Goal: Task Accomplishment & Management: Use online tool/utility

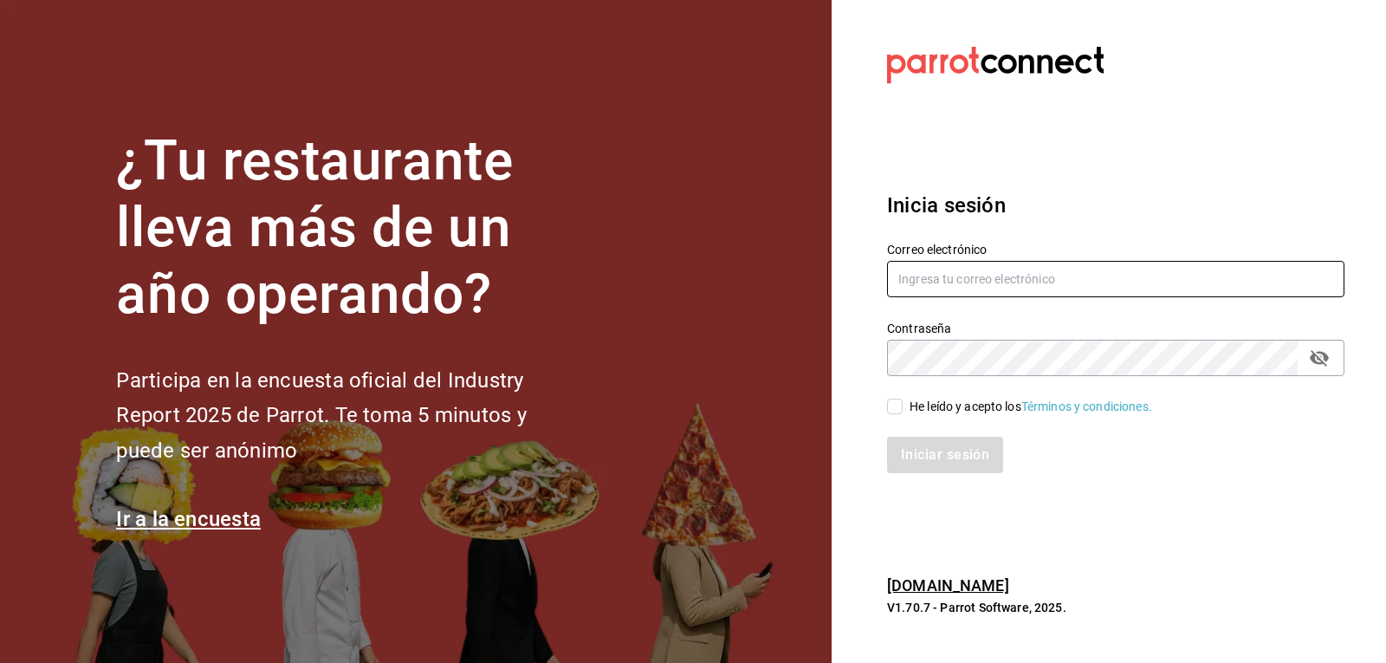
type input "[EMAIL_ADDRESS][DOMAIN_NAME]"
click at [898, 411] on input "He leído y acepto los Términos y condiciones." at bounding box center [895, 407] width 16 height 16
checkbox input "true"
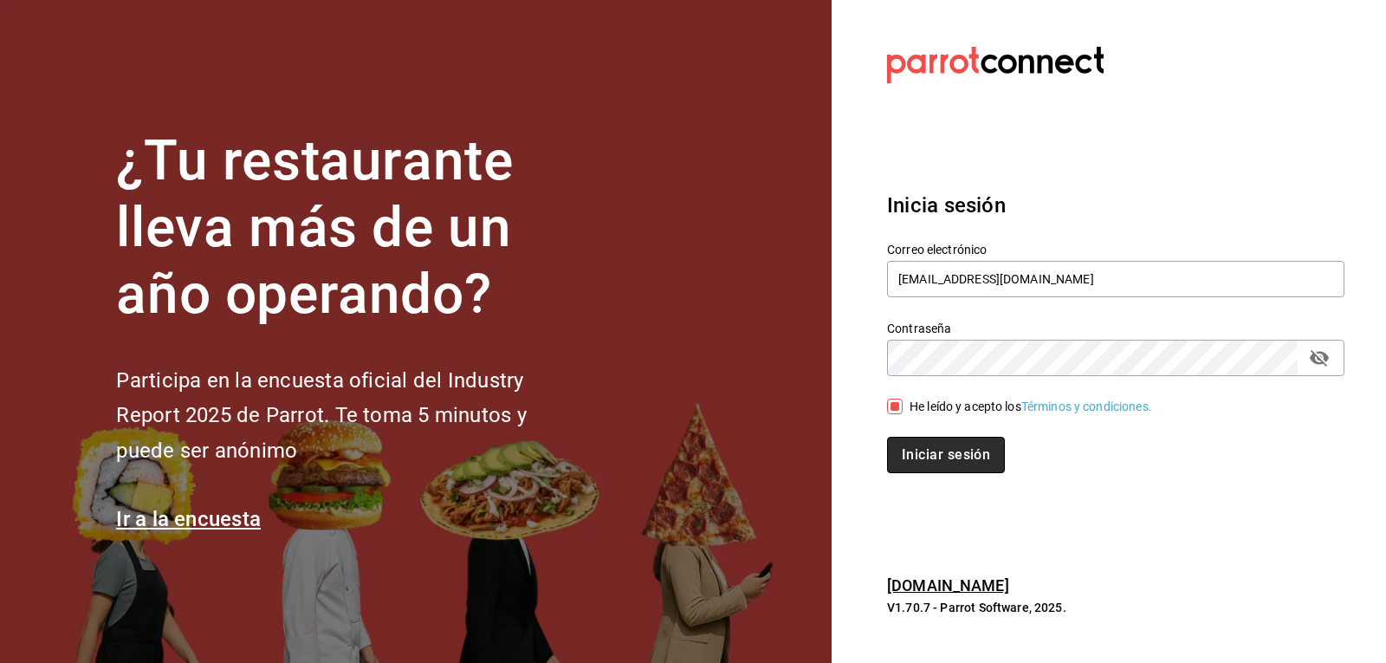
click at [891, 464] on button "Iniciar sesión" at bounding box center [946, 455] width 118 height 36
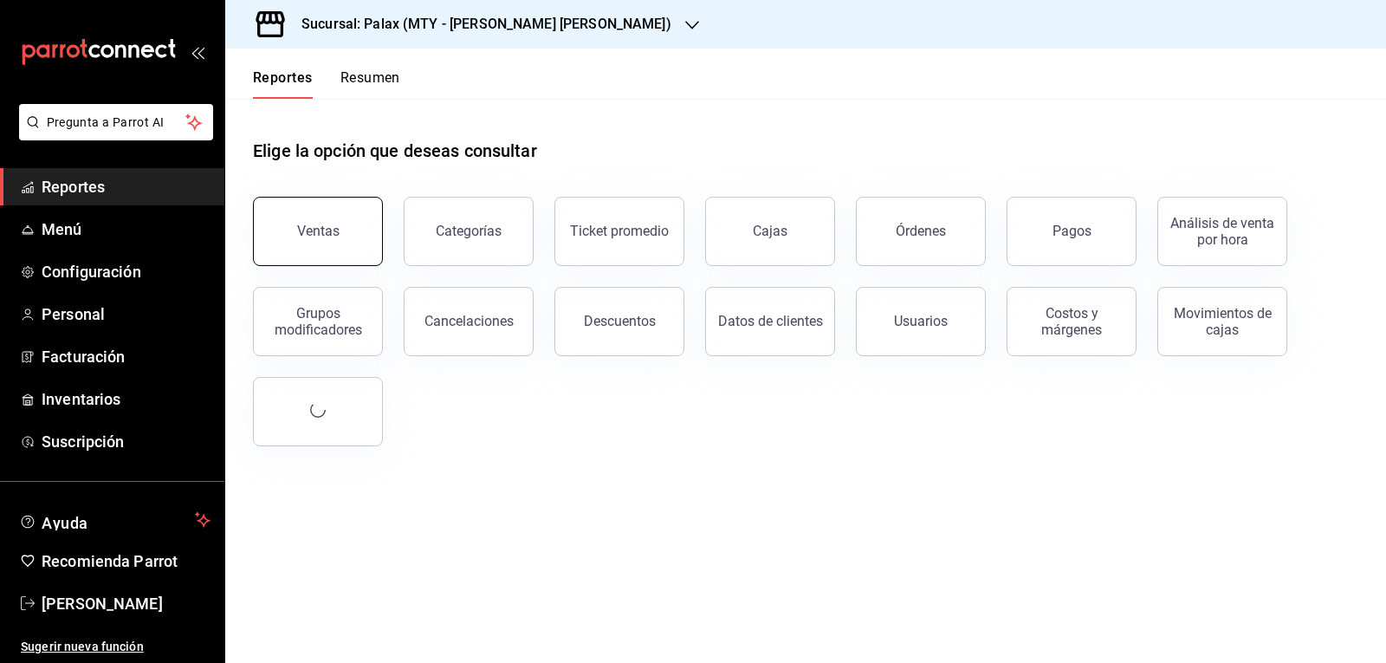
click at [331, 253] on button "Ventas" at bounding box center [318, 231] width 130 height 69
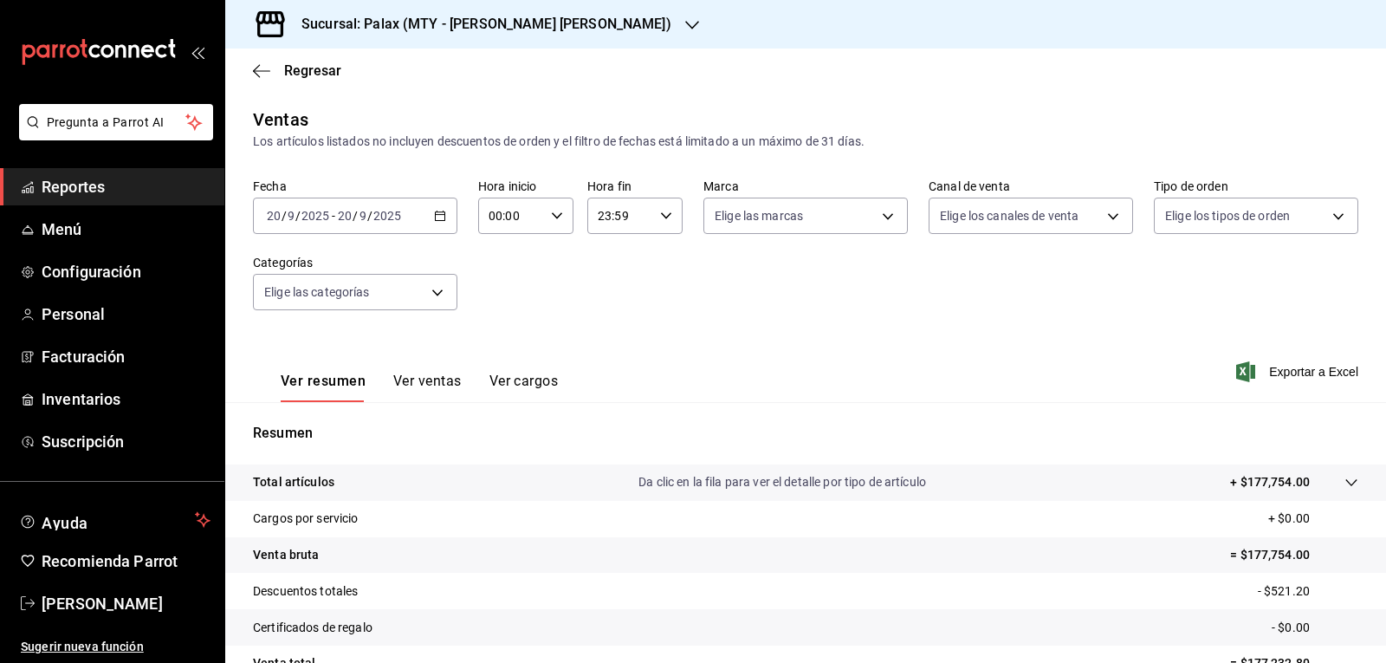
click at [492, 221] on input "00:00" at bounding box center [511, 215] width 66 height 35
click at [496, 279] on span "15" at bounding box center [500, 277] width 20 height 14
type input "15:00"
click at [610, 251] on div at bounding box center [693, 331] width 1386 height 663
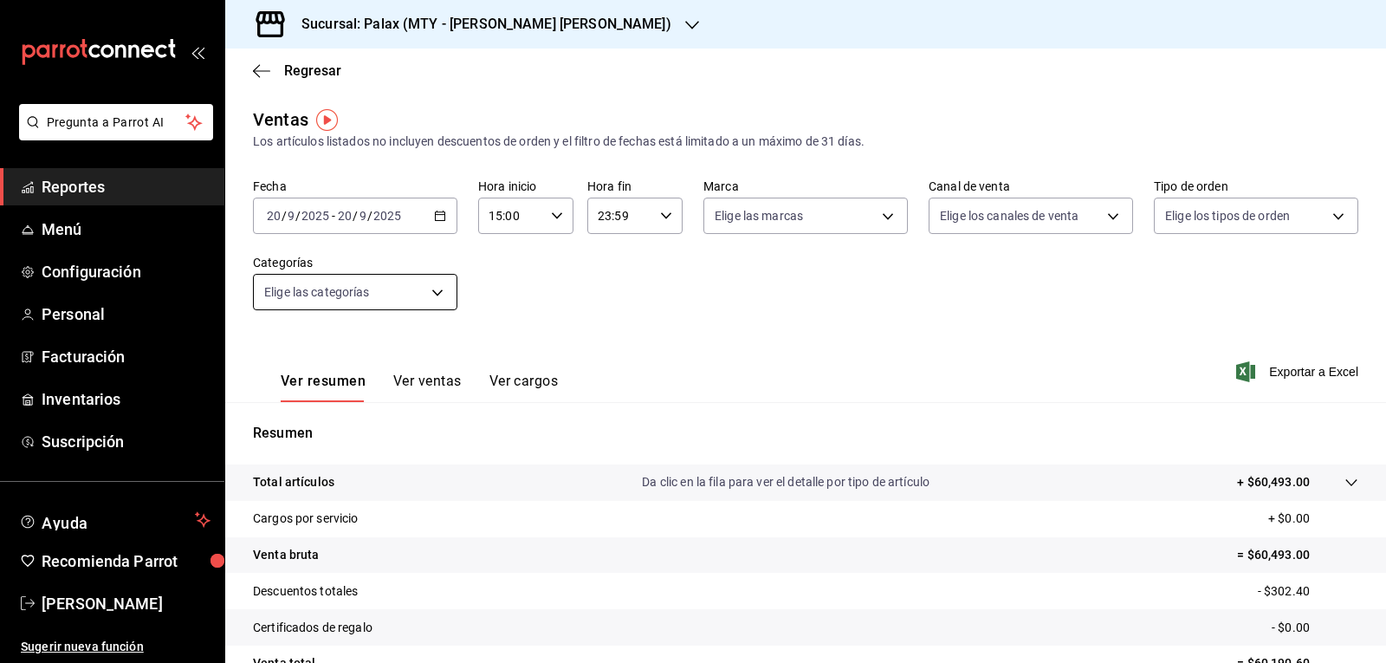
click at [392, 295] on body "Pregunta a Parrot AI Reportes Menú Configuración Personal Facturación Inventari…" at bounding box center [693, 331] width 1386 height 663
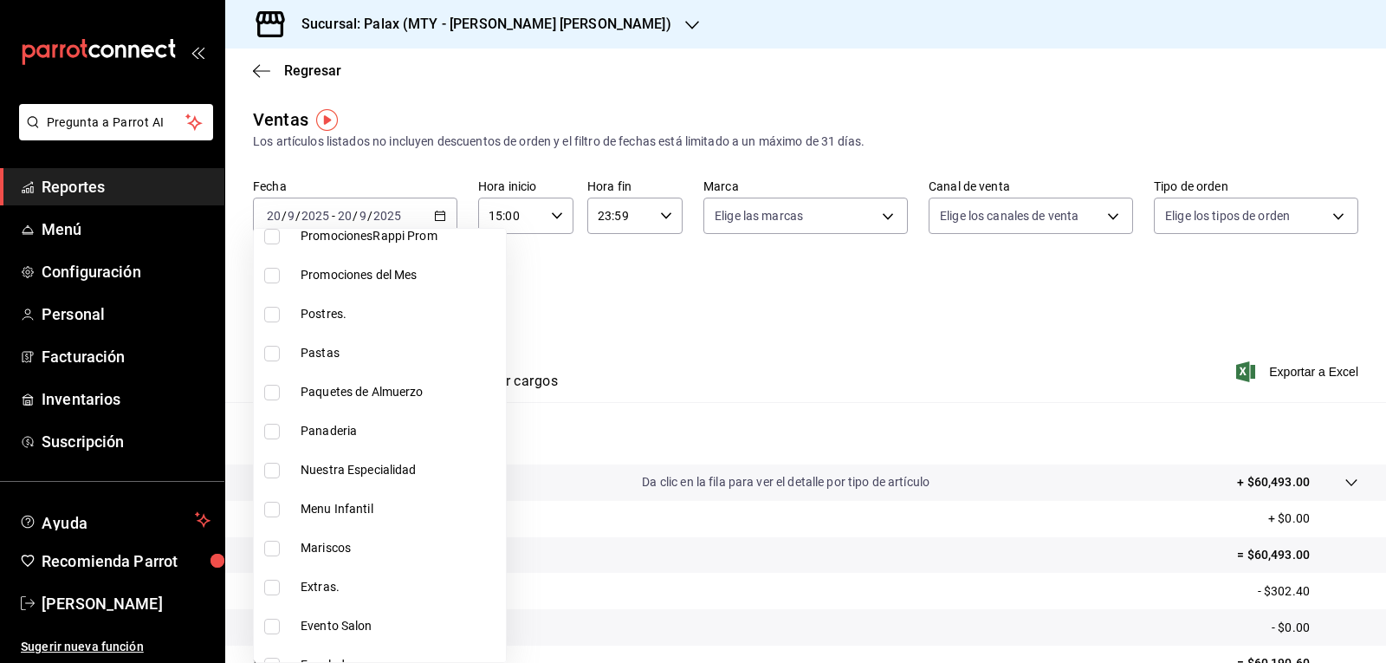
scroll to position [347, 0]
click at [277, 430] on input "checkbox" at bounding box center [272, 431] width 16 height 16
click at [542, 287] on div at bounding box center [693, 331] width 1386 height 663
type input "1ceab72d-41dd-42cd-99a7-d415d46efd3f"
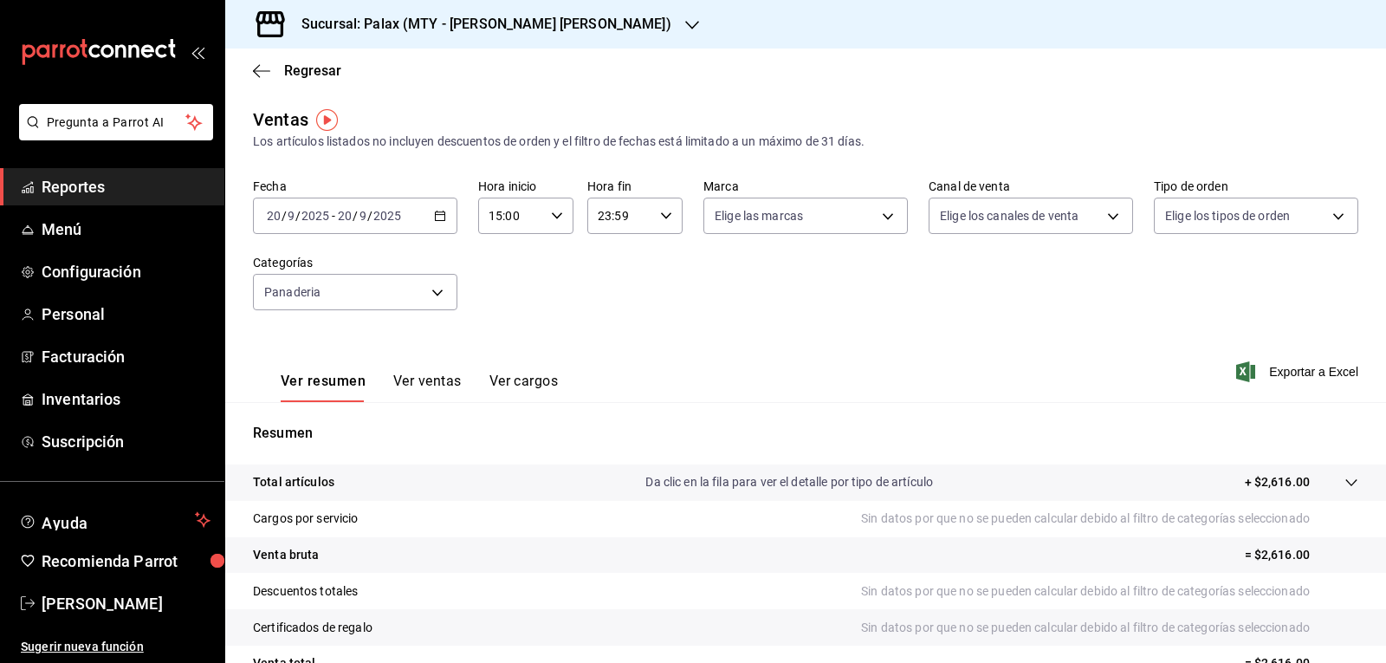
click at [434, 386] on button "Ver ventas" at bounding box center [427, 387] width 68 height 29
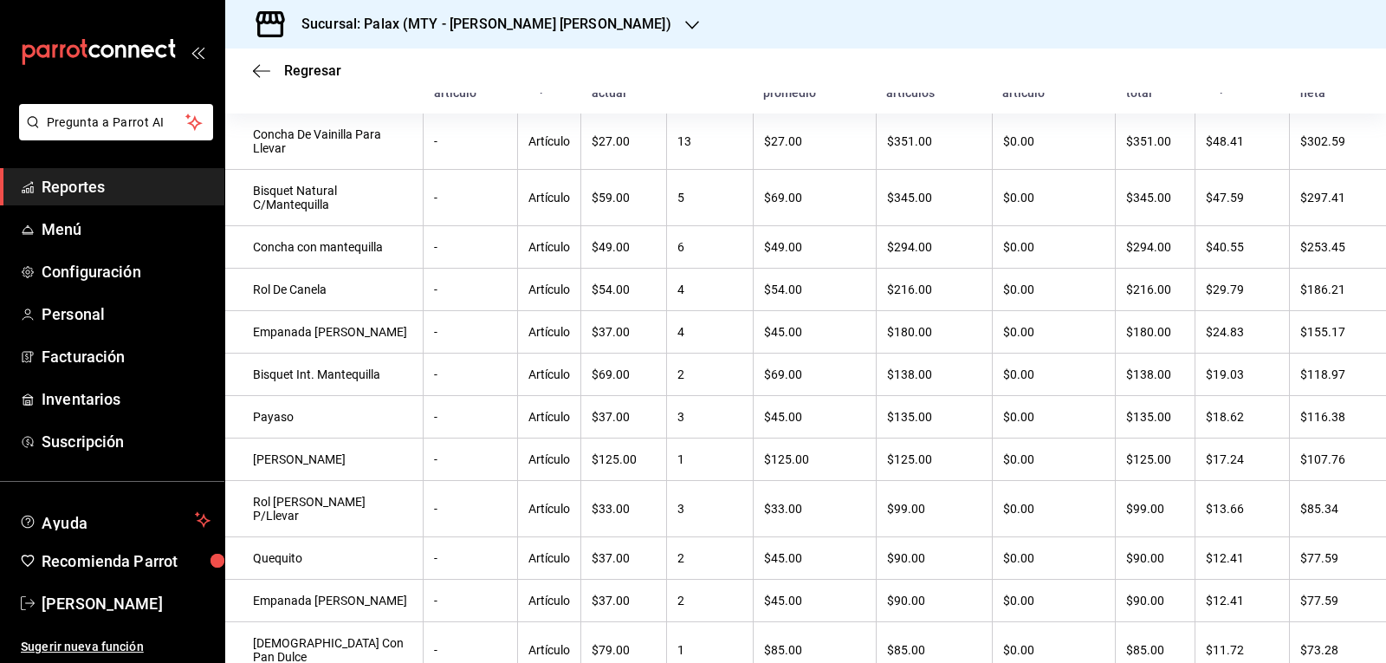
scroll to position [347, 0]
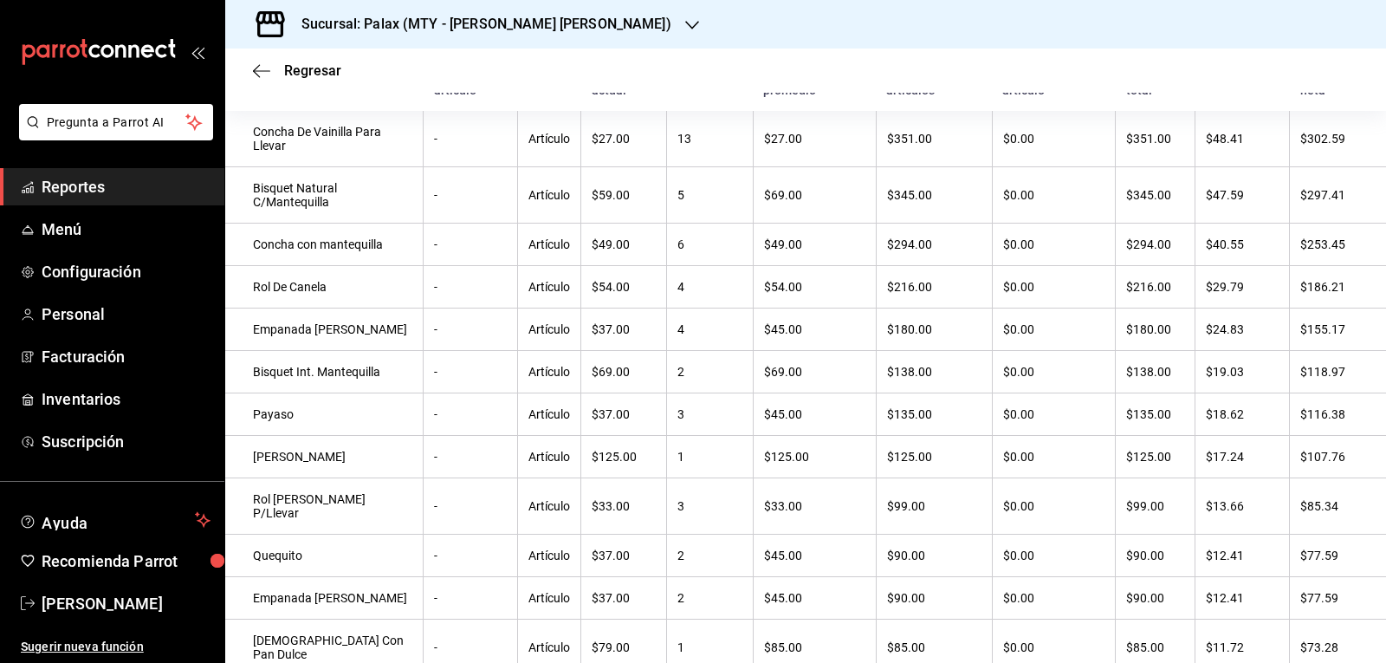
click at [524, 31] on h3 "Sucursal: Palax (MTY - GARZA SADA)" at bounding box center [480, 24] width 384 height 21
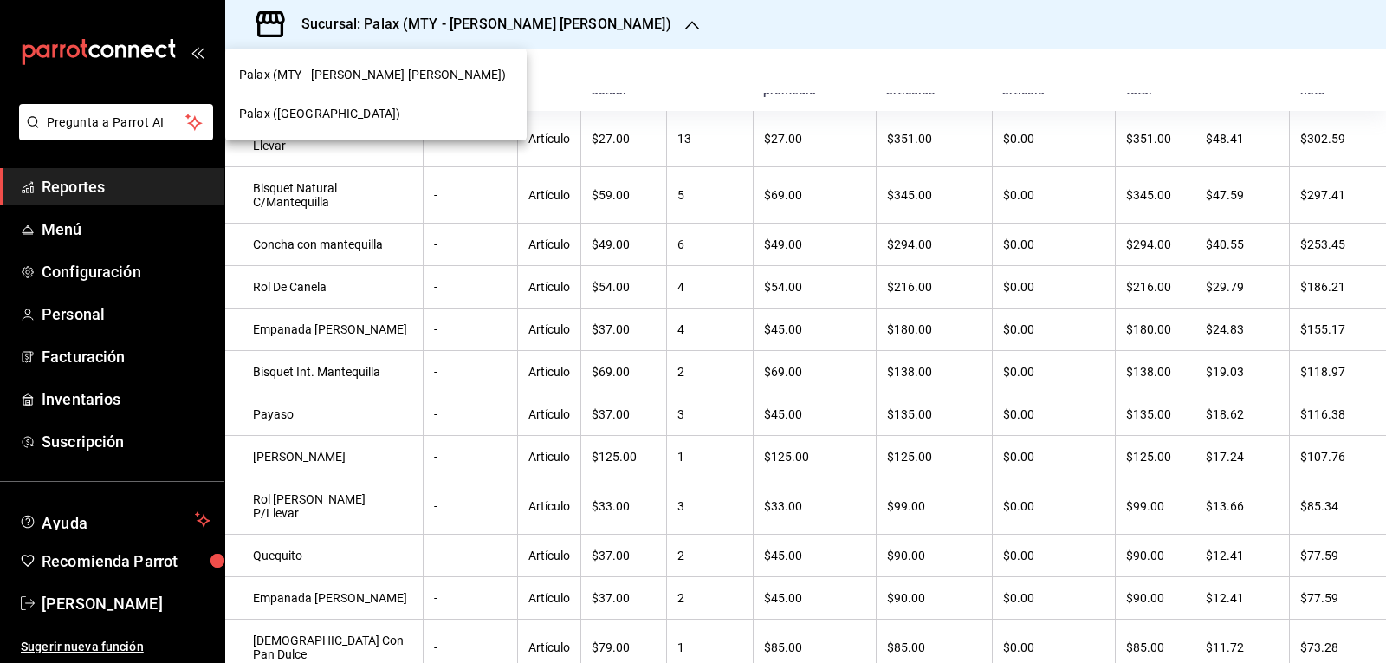
click at [344, 101] on div "Palax (Guadalupe)" at bounding box center [376, 113] width 302 height 39
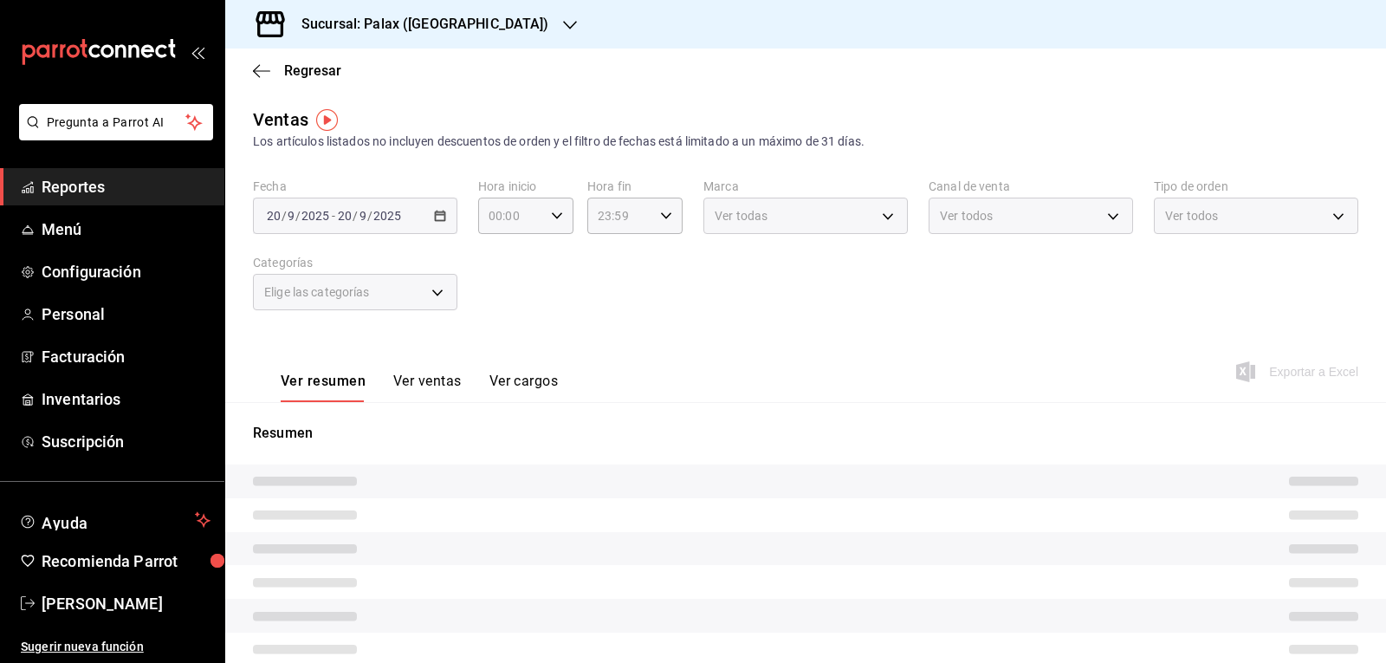
click at [410, 383] on button "Ver ventas" at bounding box center [427, 387] width 68 height 29
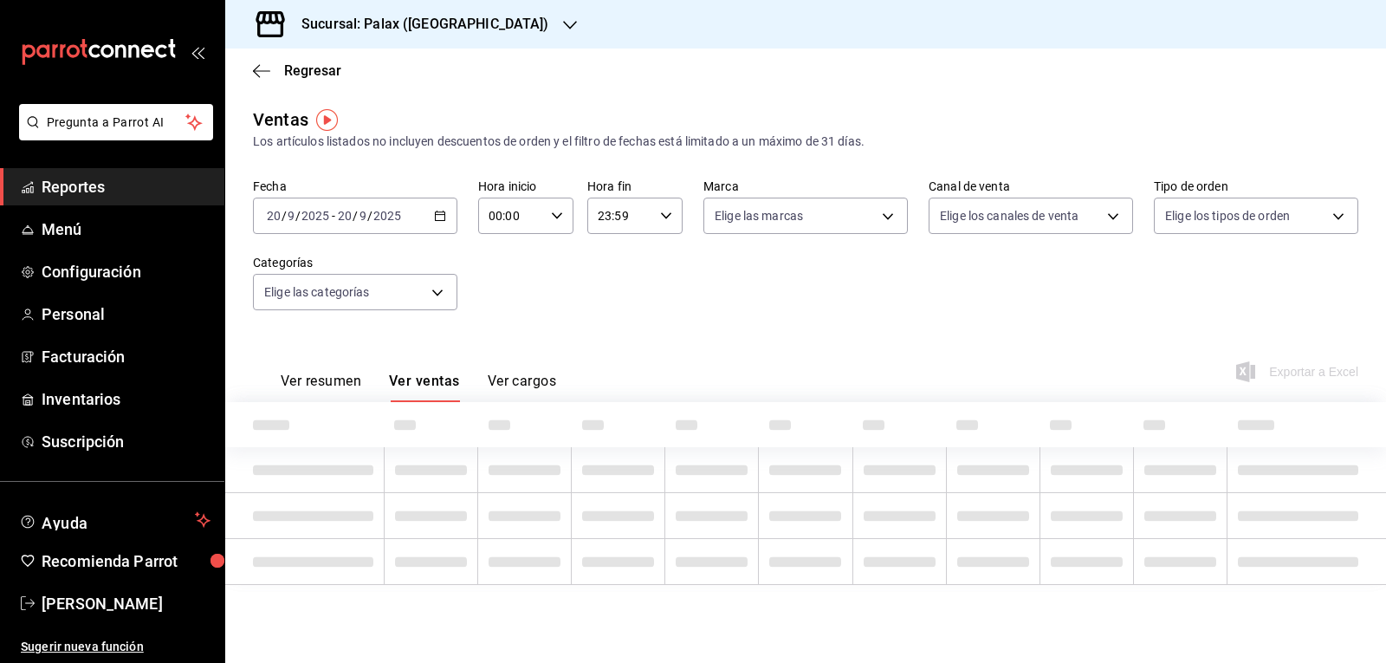
type input "15:00"
click at [491, 225] on input "15:00" at bounding box center [511, 215] width 66 height 35
click at [379, 276] on div at bounding box center [693, 331] width 1386 height 663
click at [379, 298] on div at bounding box center [693, 331] width 1386 height 663
click at [465, 373] on div at bounding box center [693, 331] width 1386 height 663
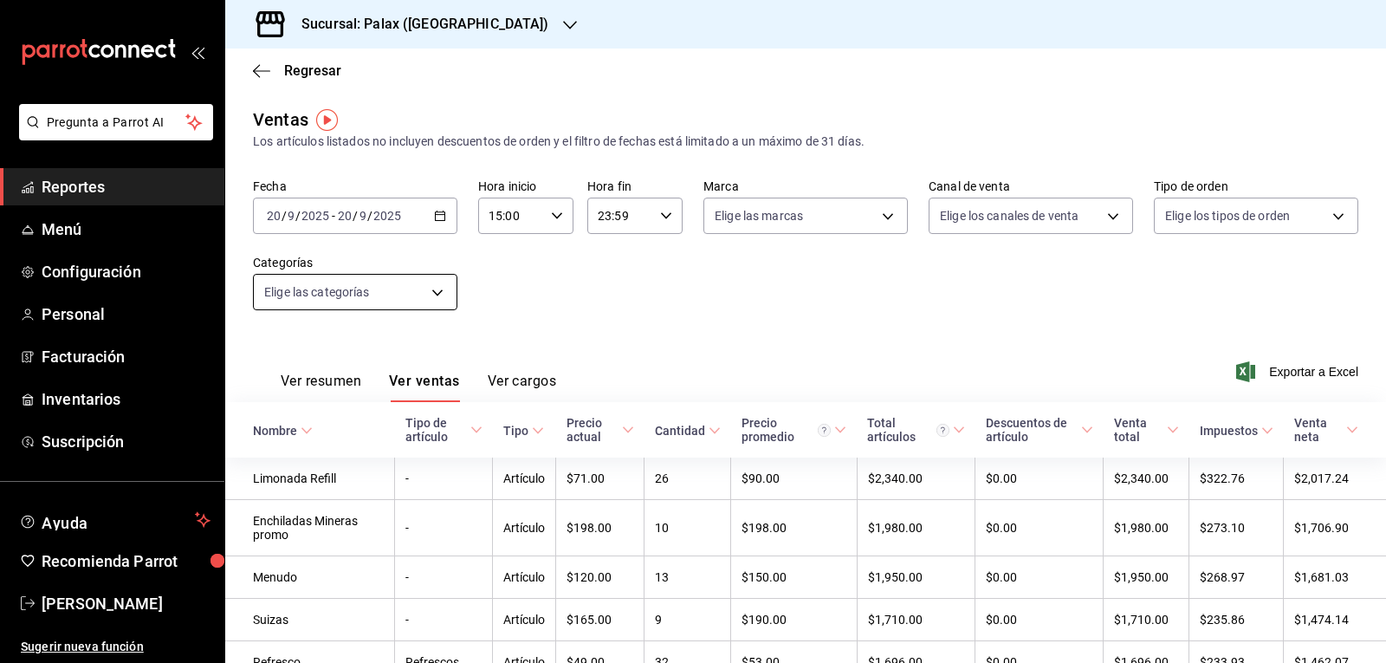
click at [416, 284] on body "Pregunta a Parrot AI Reportes Menú Configuración Personal Facturación Inventari…" at bounding box center [693, 331] width 1386 height 663
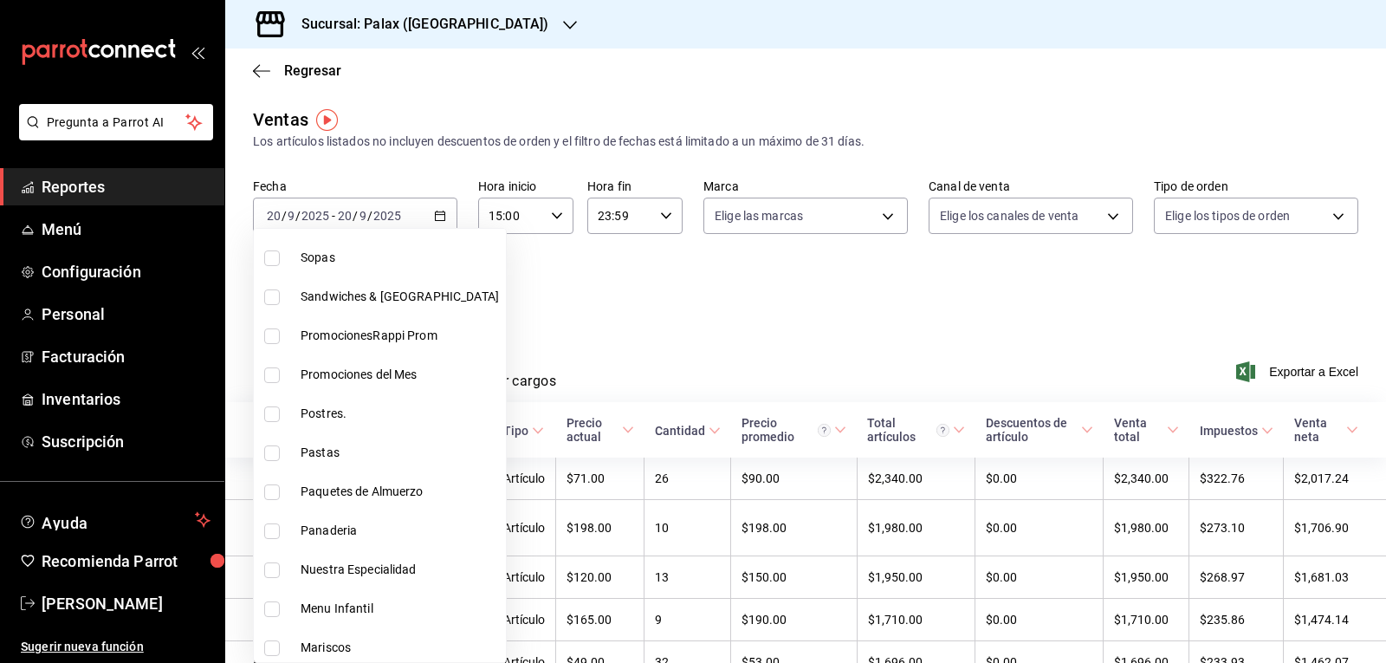
scroll to position [173, 0]
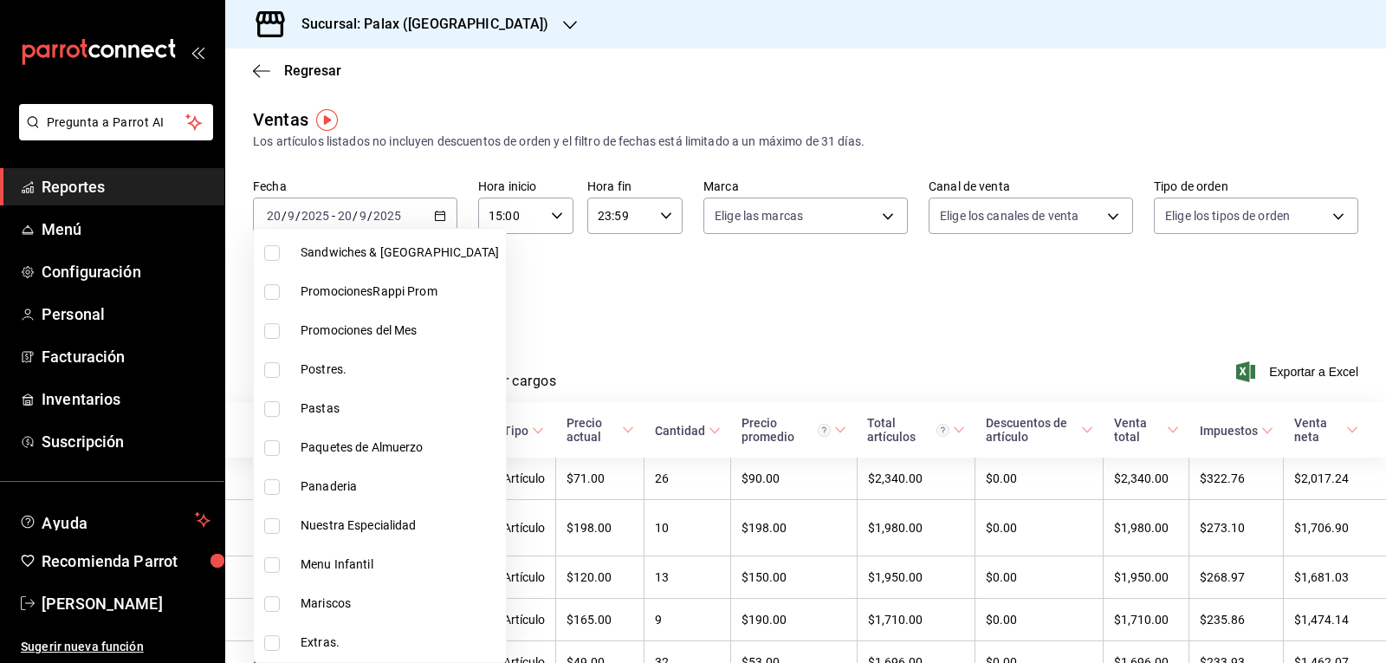
click at [270, 487] on input "checkbox" at bounding box center [272, 487] width 16 height 16
checkbox input "true"
type input "90d14028-a2c9-4fb8-b762-41d9ea373592"
click at [663, 322] on div at bounding box center [693, 331] width 1386 height 663
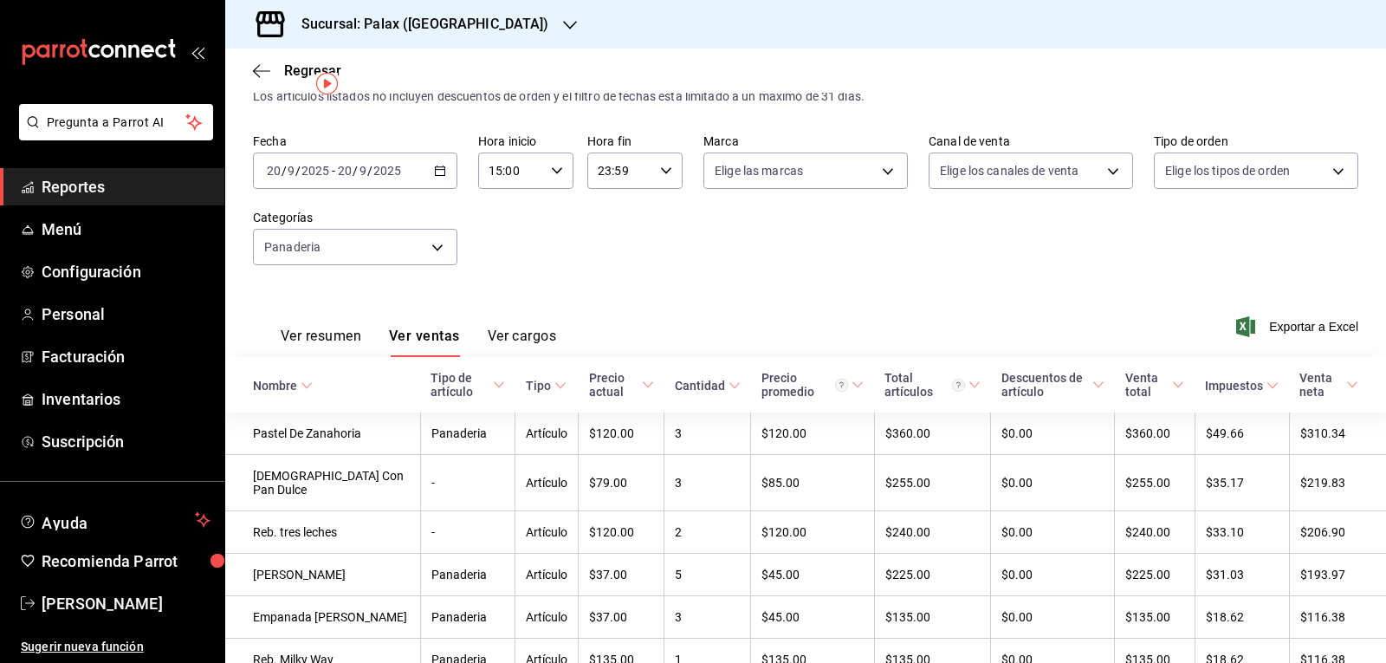
scroll to position [36, 0]
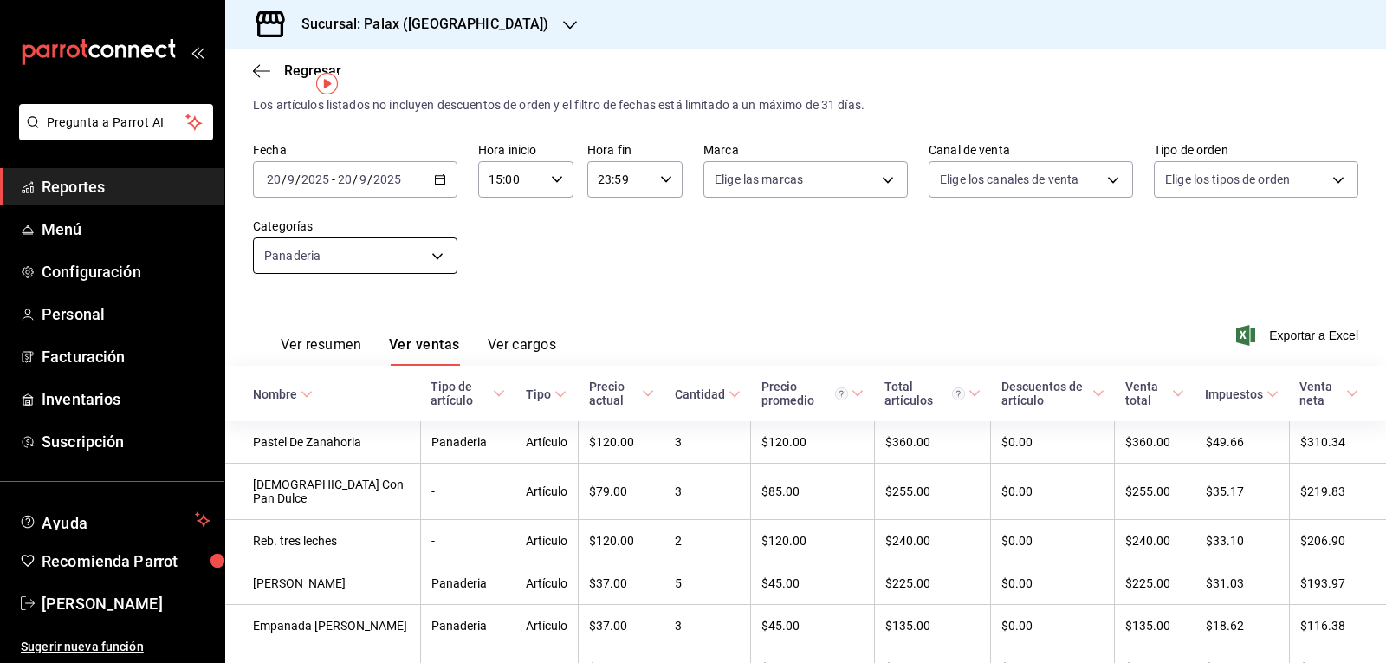
click at [342, 253] on body "Pregunta a Parrot AI Reportes Menú Configuración Personal Facturación Inventari…" at bounding box center [693, 331] width 1386 height 663
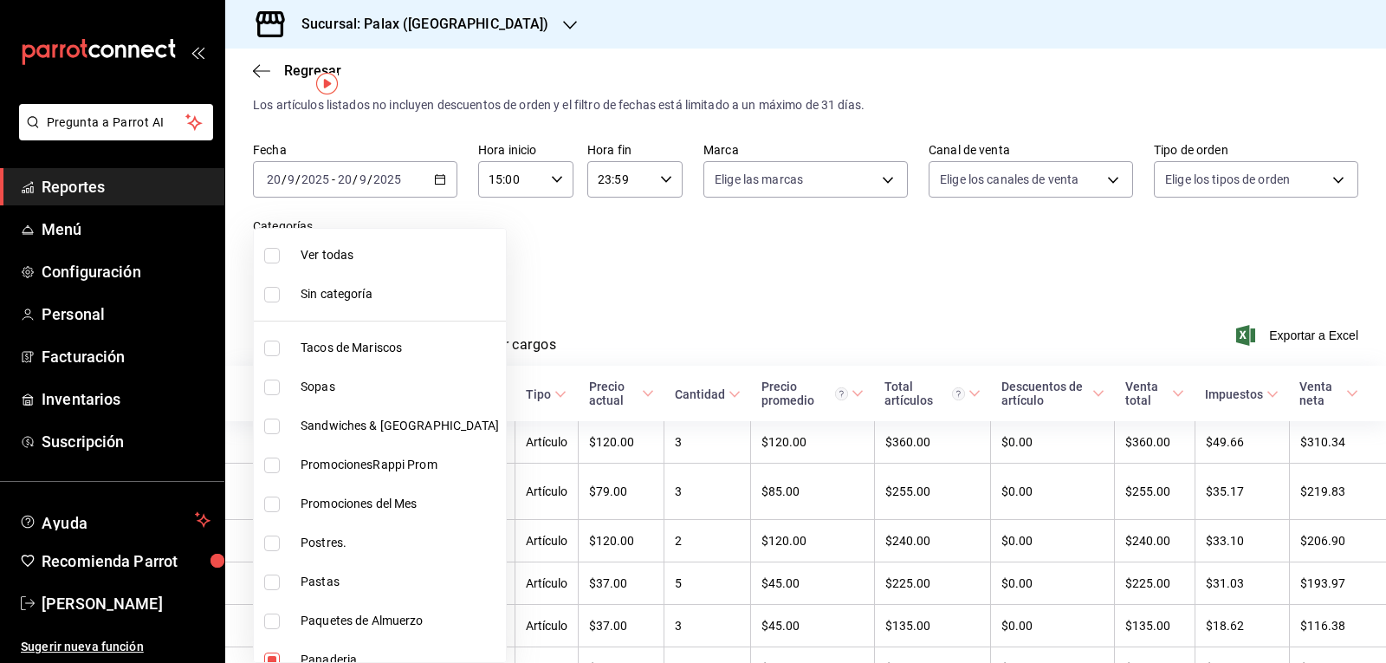
scroll to position [173, 0]
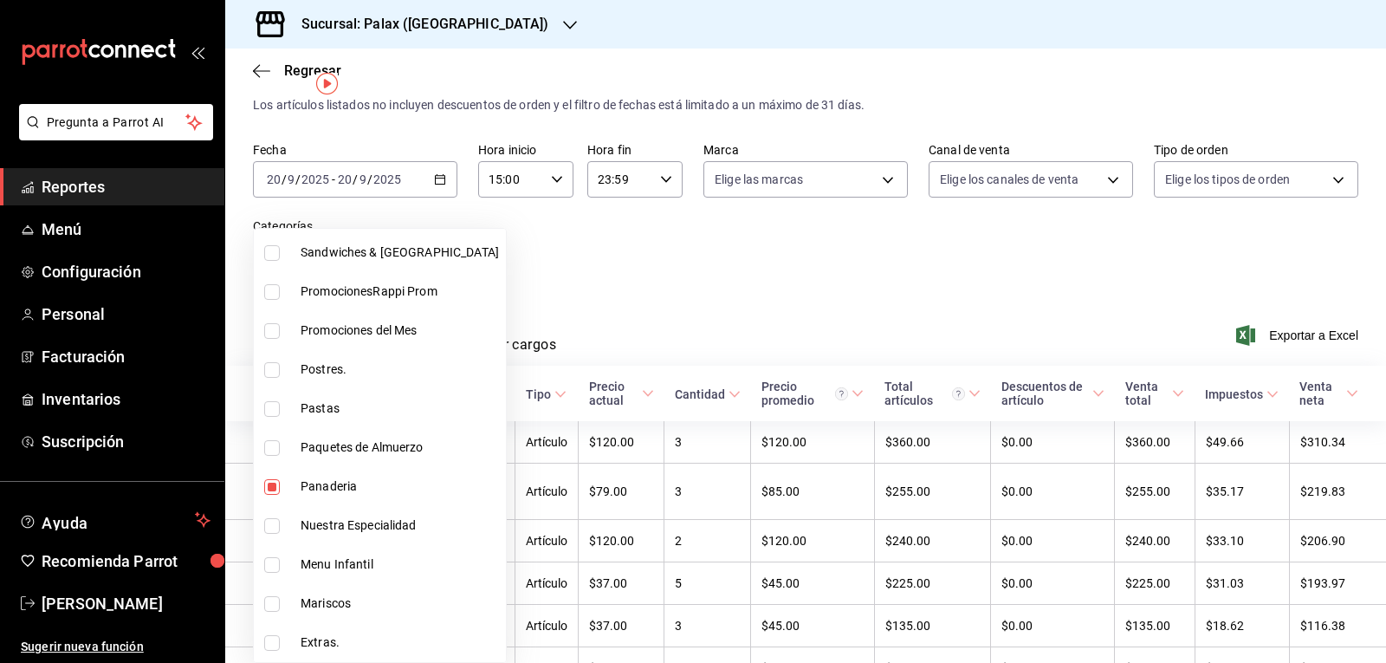
click at [269, 492] on input "checkbox" at bounding box center [272, 487] width 16 height 16
checkbox input "false"
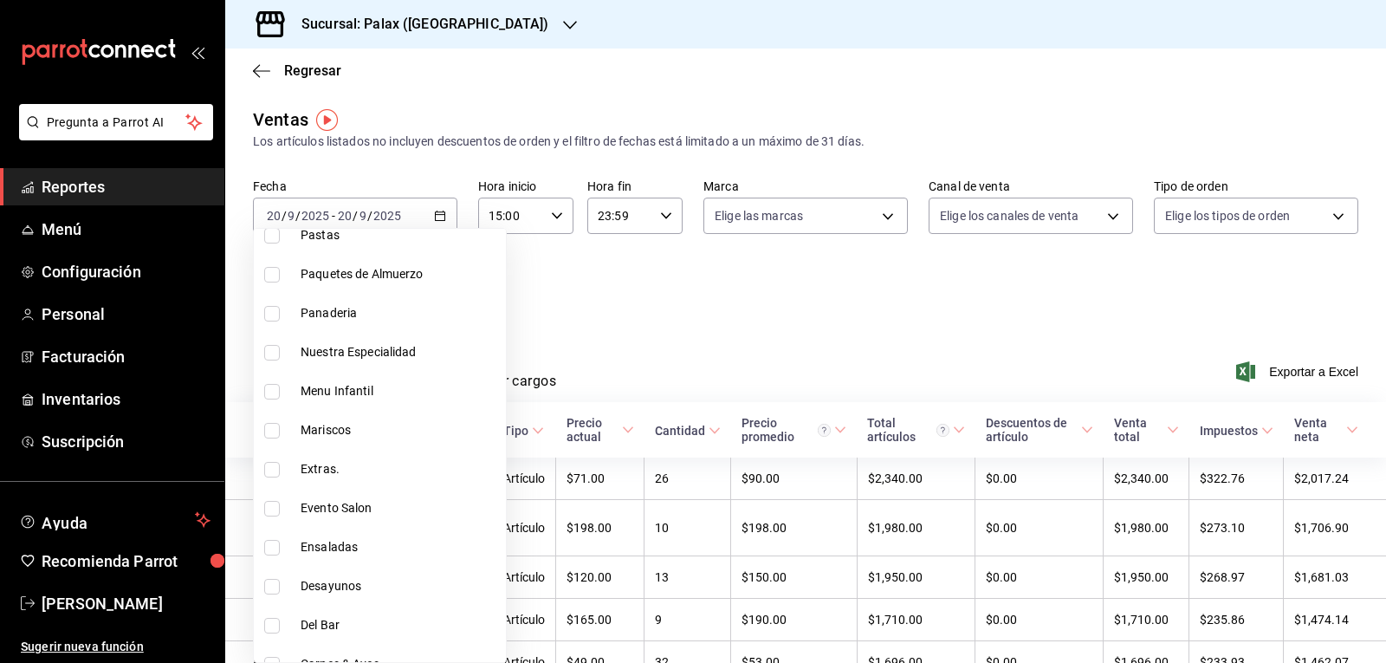
scroll to position [433, 0]
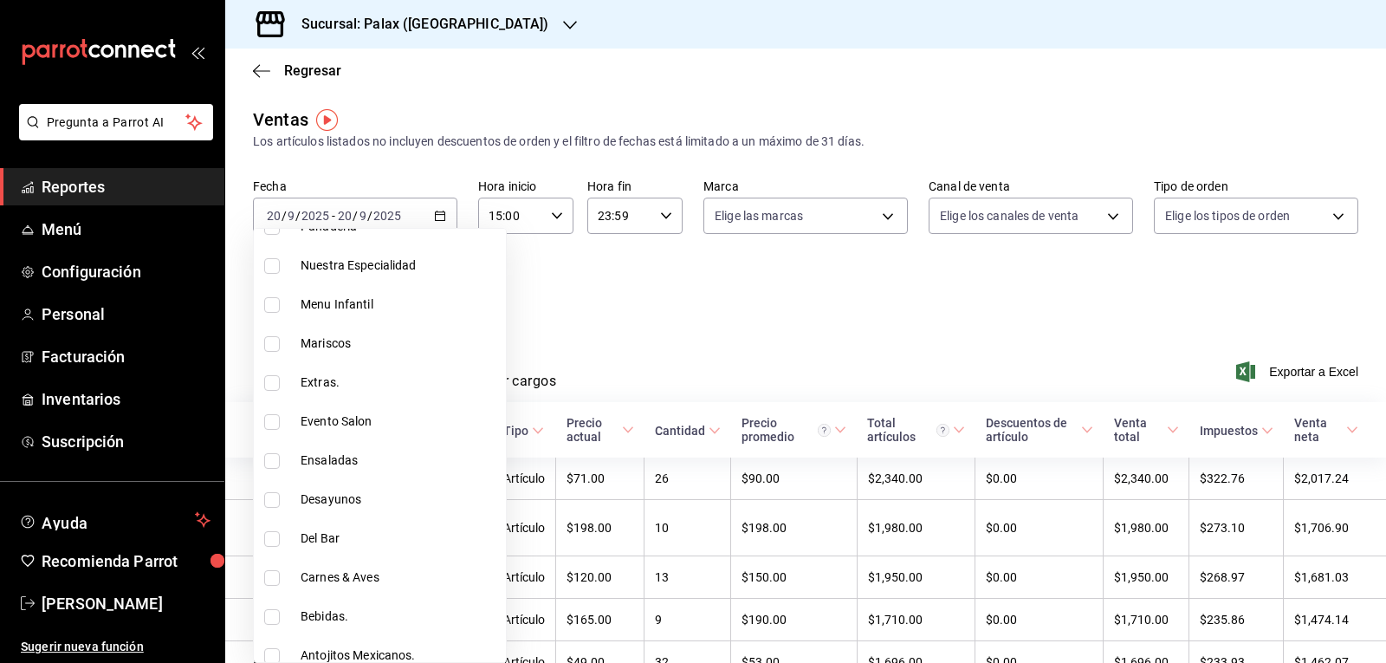
click at [266, 540] on input "checkbox" at bounding box center [272, 539] width 16 height 16
checkbox input "true"
type input "e5fa14e2-c7bb-4afd-b0cf-6d1a2447c4a1"
click at [564, 349] on div at bounding box center [693, 331] width 1386 height 663
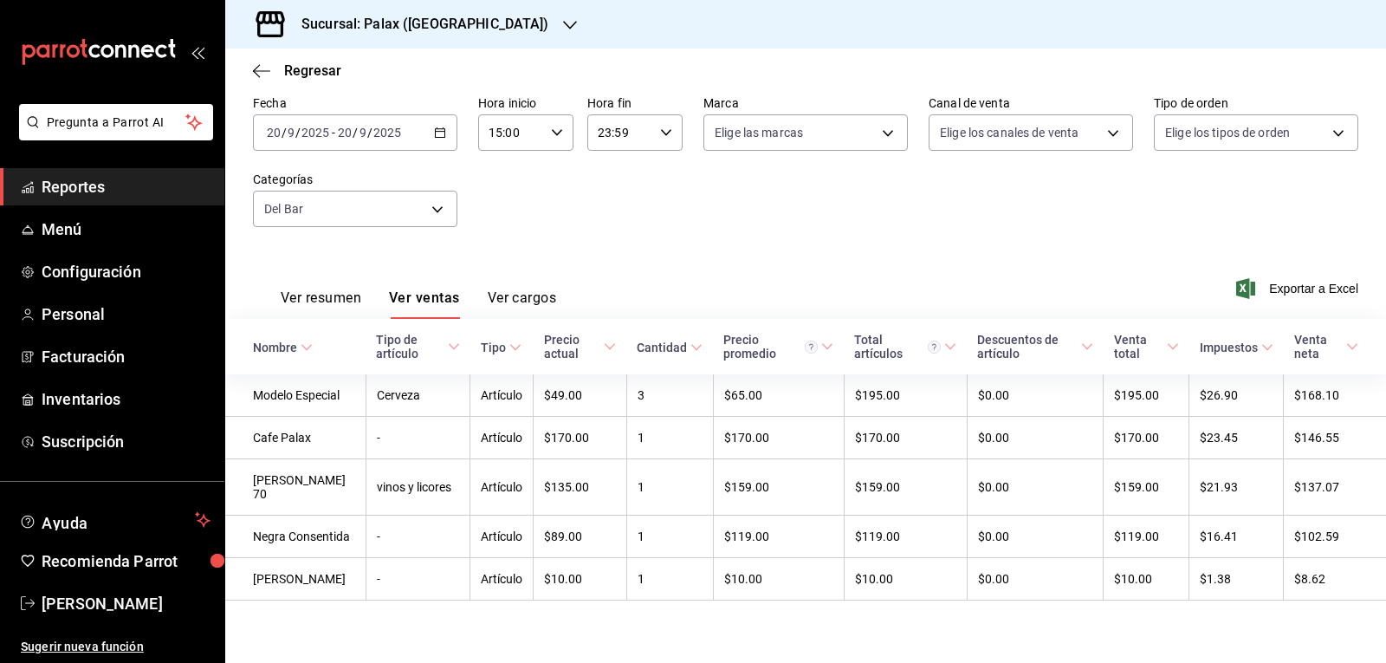
scroll to position [105, 0]
click at [302, 181] on body "Pregunta a Parrot AI Reportes Menú Configuración Personal Facturación Inventari…" at bounding box center [693, 331] width 1386 height 663
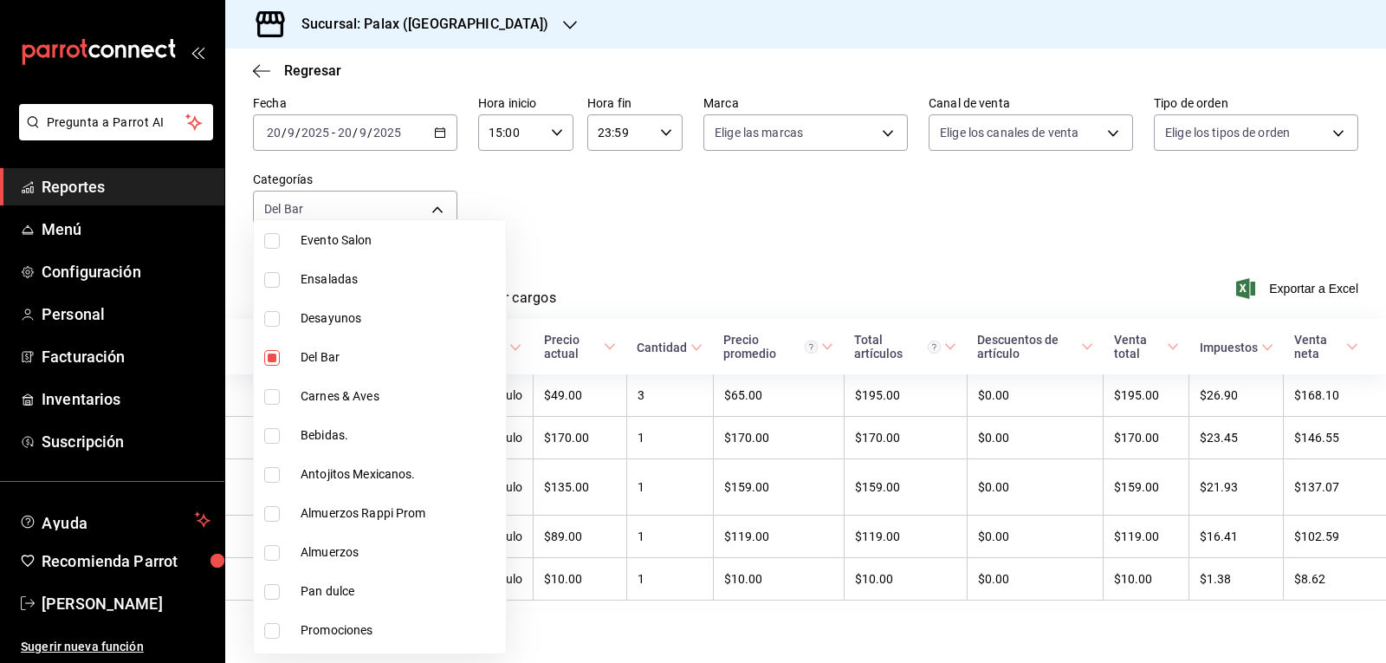
scroll to position [606, 0]
click at [271, 436] on input "checkbox" at bounding box center [272, 435] width 16 height 16
checkbox input "true"
click at [272, 360] on input "checkbox" at bounding box center [272, 357] width 16 height 16
checkbox input "false"
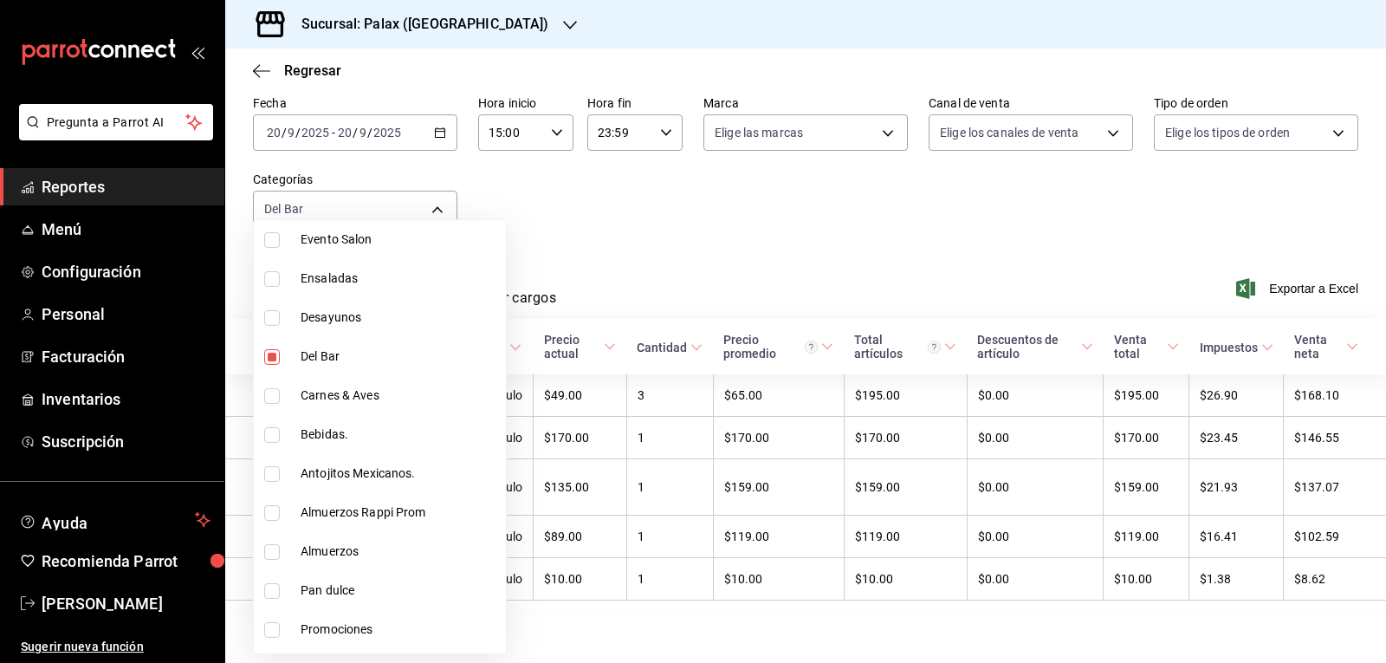
click at [273, 433] on li "Bebidas." at bounding box center [380, 434] width 252 height 39
click at [568, 324] on div at bounding box center [693, 331] width 1386 height 663
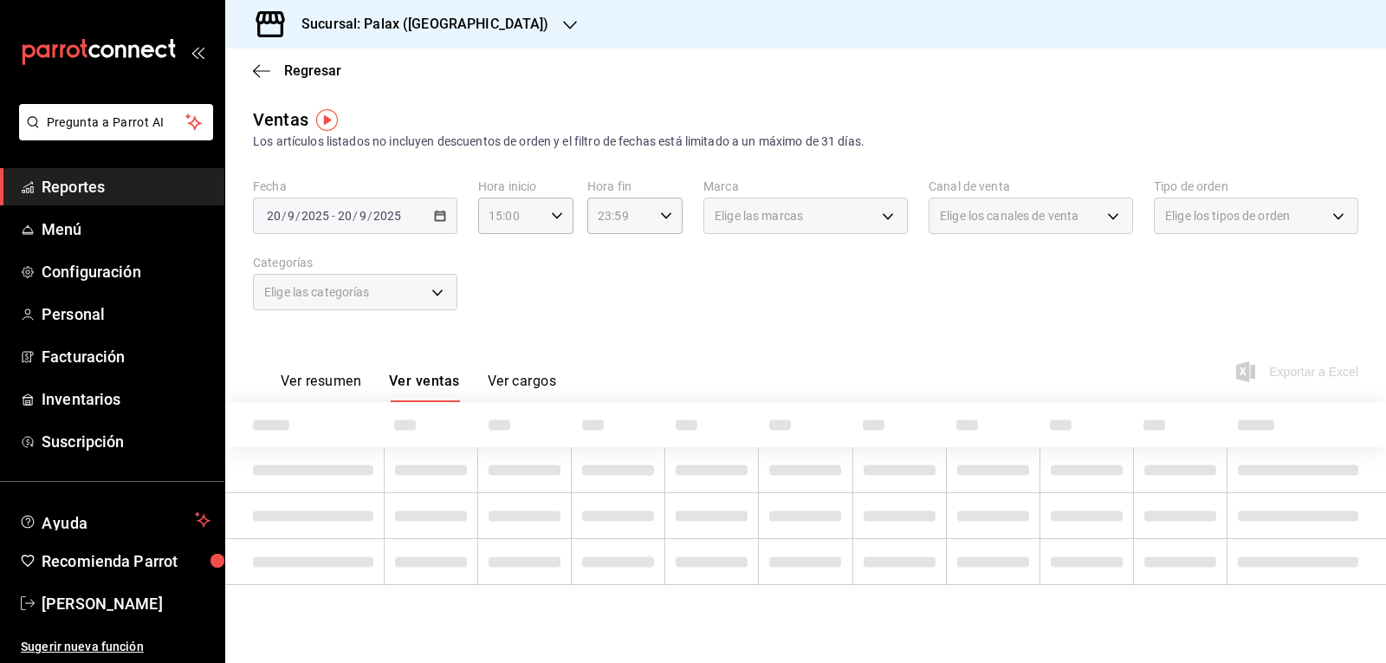
checkbox input "false"
click at [406, 297] on body "Pregunta a Parrot AI Reportes Menú Configuración Personal Facturación Inventari…" at bounding box center [693, 331] width 1386 height 663
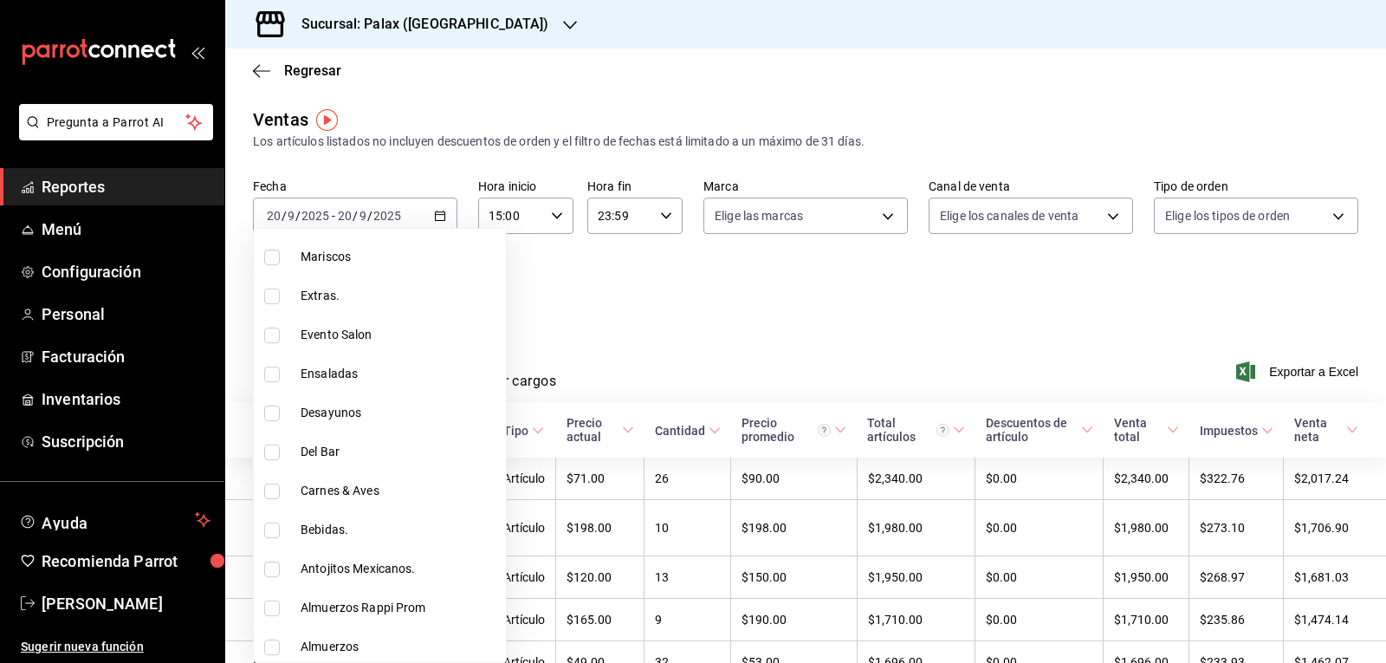
scroll to position [693, 0]
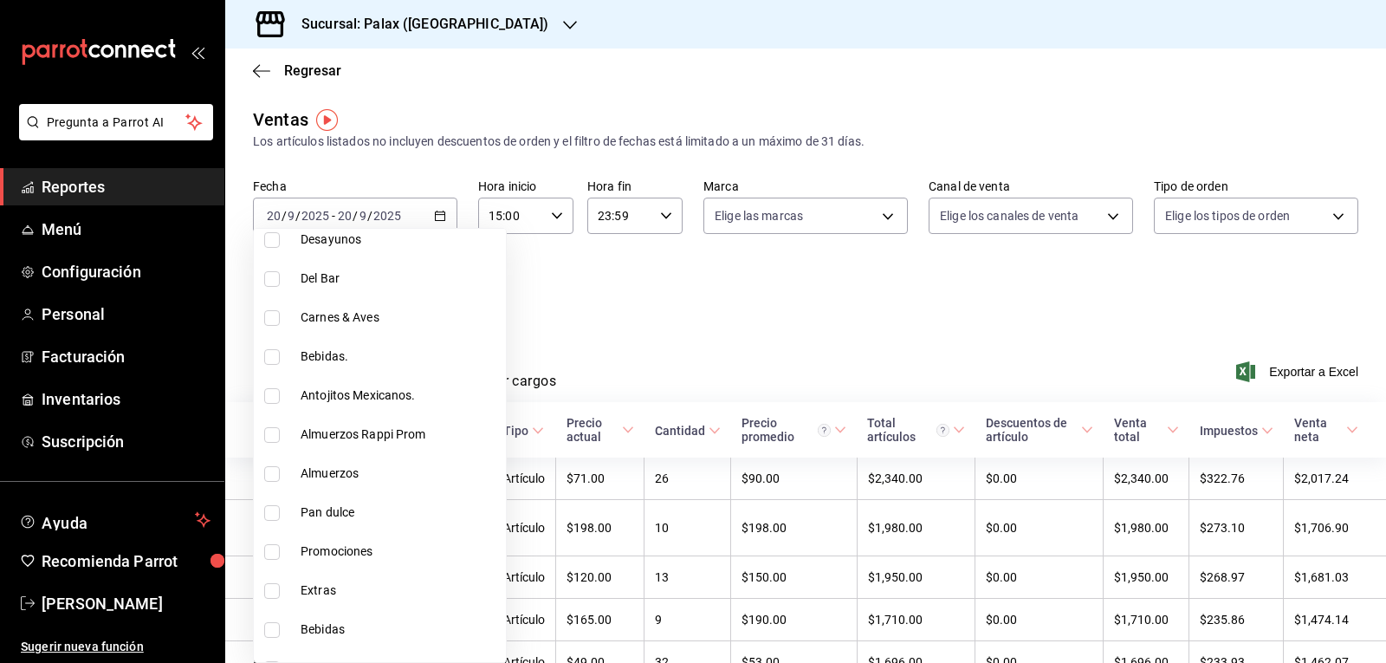
click at [269, 361] on input "checkbox" at bounding box center [272, 357] width 16 height 16
checkbox input "true"
type input "4b82141e-e12f-4992-9202-ab169af21a46"
click at [661, 295] on div at bounding box center [693, 331] width 1386 height 663
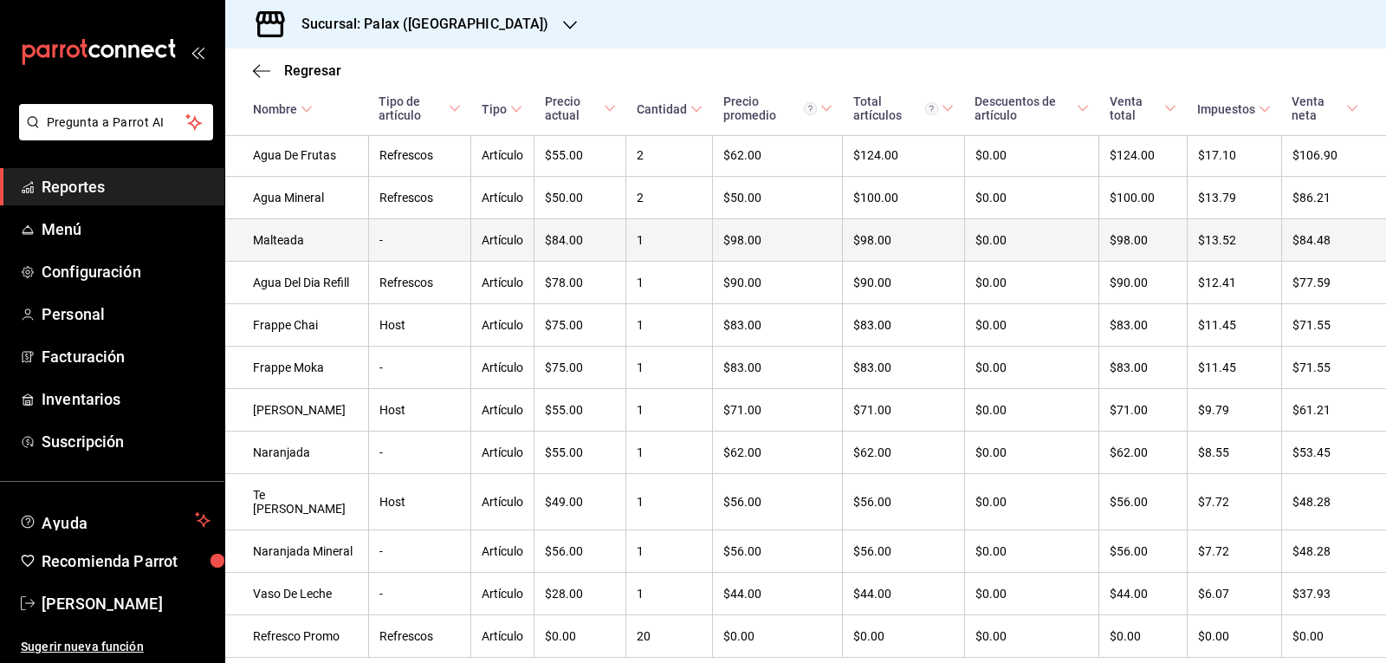
scroll to position [985, 0]
